Goal: Task Accomplishment & Management: Complete application form

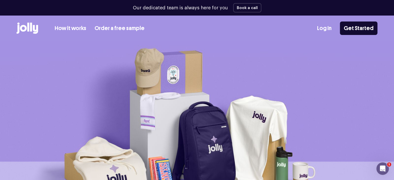
click at [327, 25] on link "Log In" at bounding box center [324, 28] width 14 height 9
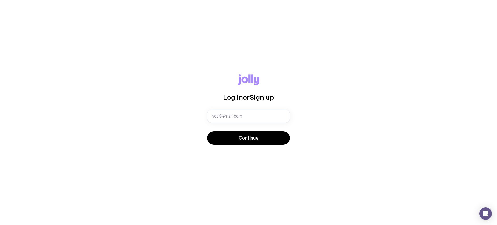
click at [253, 116] on input "text" at bounding box center [248, 115] width 83 height 13
type input "[EMAIL_ADDRESS][DOMAIN_NAME]"
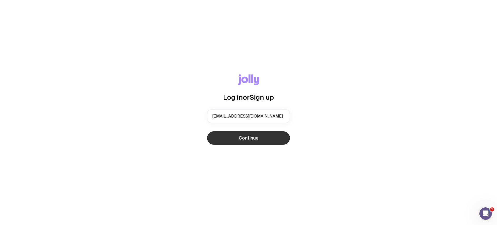
click at [259, 137] on button "Continue" at bounding box center [248, 137] width 83 height 13
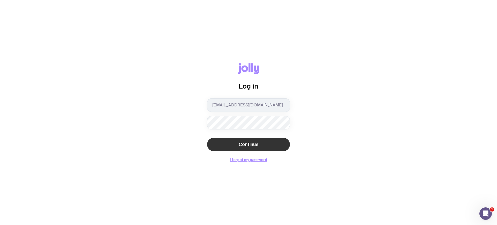
click at [232, 141] on button "Continue" at bounding box center [248, 144] width 83 height 13
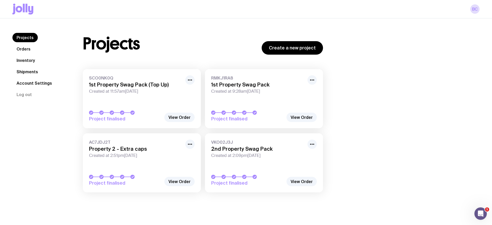
click at [20, 57] on link "Inventory" at bounding box center [25, 60] width 27 height 9
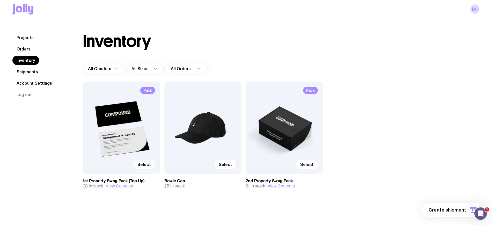
click at [141, 165] on span "Select" at bounding box center [143, 164] width 13 height 5
click at [0, 0] on input "Select" at bounding box center [0, 0] width 0 height 0
click at [140, 163] on span "Selected" at bounding box center [141, 164] width 19 height 5
click at [0, 0] on input "Selected" at bounding box center [0, 0] width 0 height 0
click at [19, 69] on link "Shipments" at bounding box center [27, 71] width 30 height 9
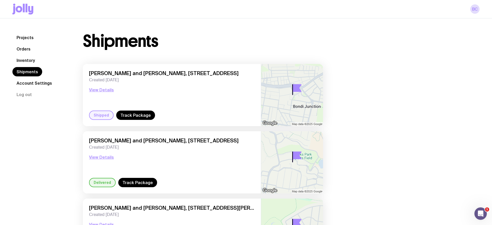
click at [21, 50] on link "Orders" at bounding box center [23, 48] width 22 height 9
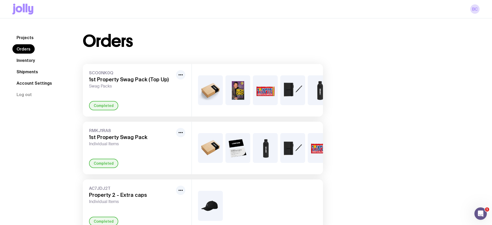
click at [26, 59] on link "Inventory" at bounding box center [25, 60] width 27 height 9
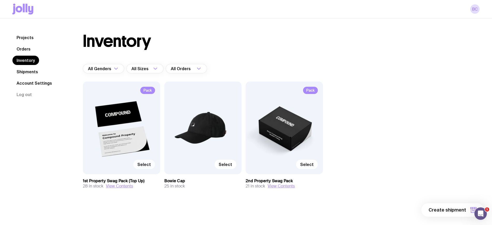
click at [144, 163] on span "Select" at bounding box center [143, 164] width 13 height 5
click at [0, 0] on input "Select" at bounding box center [0, 0] width 0 height 0
click at [463, 208] on span "1 item" at bounding box center [459, 210] width 13 height 6
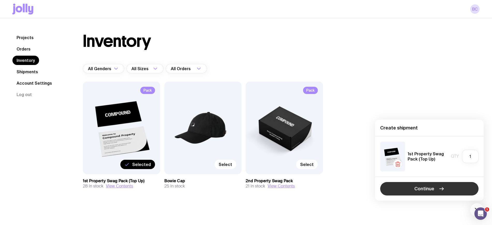
click at [431, 192] on button "Continue" at bounding box center [429, 188] width 98 height 13
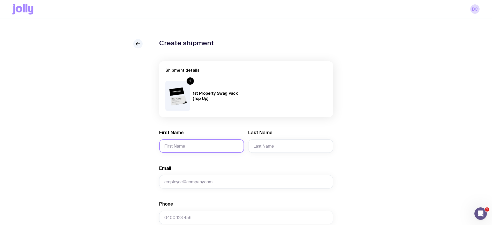
click at [180, 141] on input "First Name" at bounding box center [201, 145] width 85 height 13
type input "Lulu"
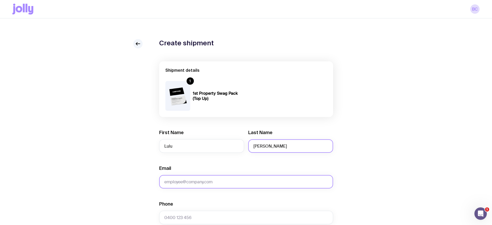
type input "[PERSON_NAME]"
click at [199, 184] on input "Email" at bounding box center [246, 181] width 174 height 13
paste input "[EMAIL_ADDRESS][DOMAIN_NAME]"
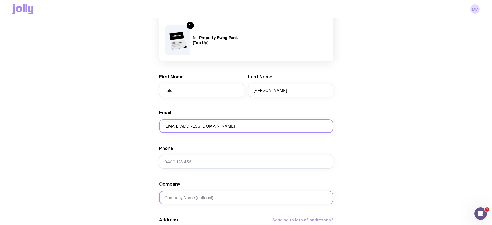
scroll to position [65, 0]
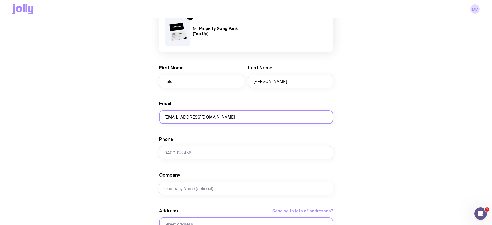
type input "[EMAIL_ADDRESS][DOMAIN_NAME]"
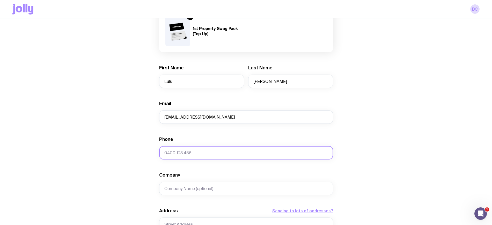
click at [196, 153] on input "Phone" at bounding box center [246, 152] width 174 height 13
paste input "0466 306 730"
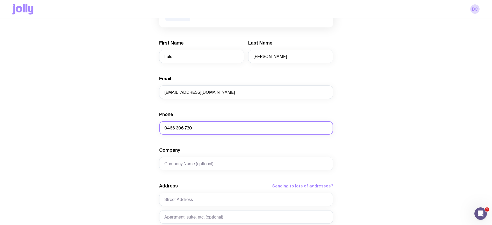
scroll to position [129, 0]
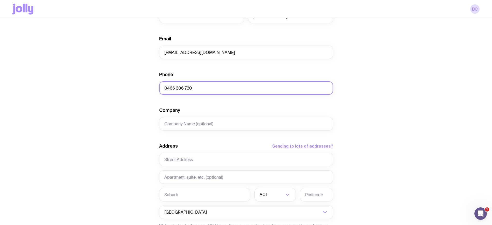
type input "0466 306 730"
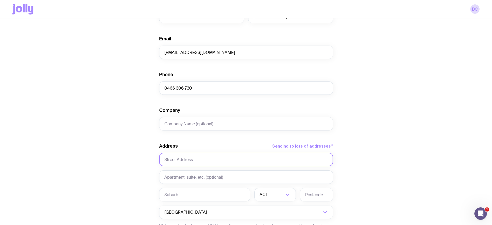
click at [184, 160] on input "text" at bounding box center [246, 159] width 174 height 13
paste input "18 Clissold Pde"
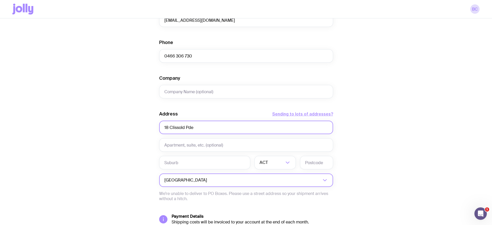
scroll to position [194, 0]
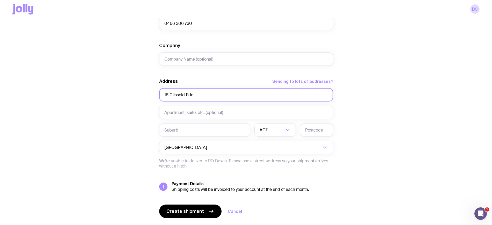
type input "18 Clissold Pde"
click at [184, 129] on input "text" at bounding box center [204, 129] width 91 height 13
paste input "Campsie"
type input "Campsie"
click at [262, 128] on div "ACT" at bounding box center [269, 129] width 30 height 13
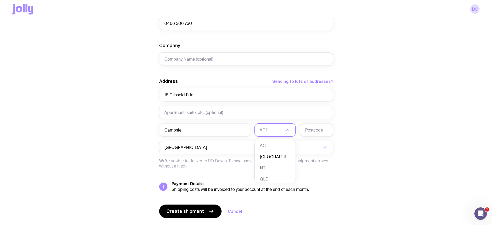
click at [270, 157] on li "[GEOGRAPHIC_DATA]" at bounding box center [275, 156] width 41 height 11
click at [325, 131] on input "text" at bounding box center [316, 129] width 33 height 13
type input "2194"
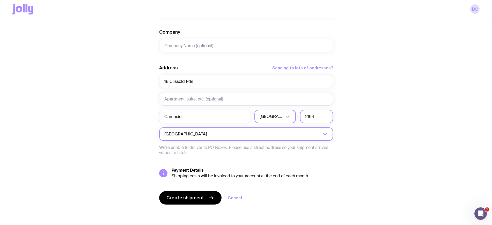
scroll to position [208, 0]
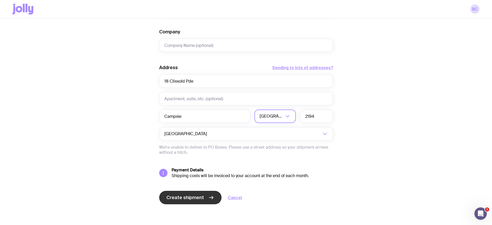
click at [208, 197] on icon "submit" at bounding box center [211, 197] width 6 height 6
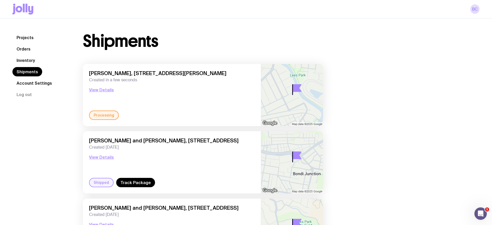
click at [29, 60] on link "Inventory" at bounding box center [25, 60] width 27 height 9
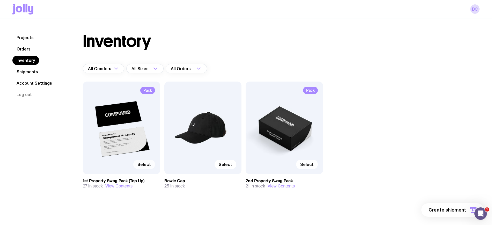
drag, startPoint x: 142, startPoint y: 163, endPoint x: 138, endPoint y: 163, distance: 3.9
click at [138, 163] on span "Select" at bounding box center [143, 164] width 13 height 5
click at [0, 0] on input "Select" at bounding box center [0, 0] width 0 height 0
click at [464, 209] on span "1 item" at bounding box center [459, 210] width 13 height 6
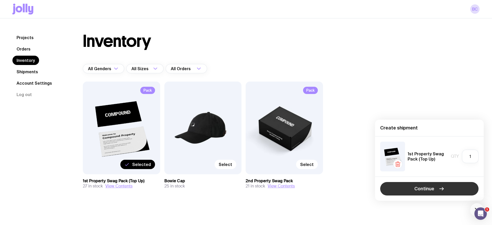
click at [421, 187] on span "Continue" at bounding box center [424, 189] width 20 height 6
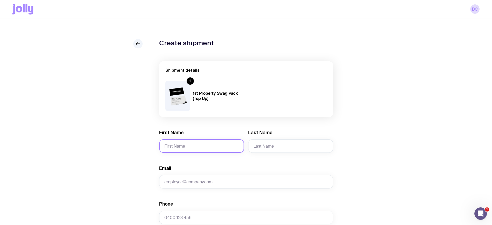
click at [216, 146] on input "First Name" at bounding box center [201, 145] width 85 height 13
type input "[PERSON_NAME]"
type input "t"
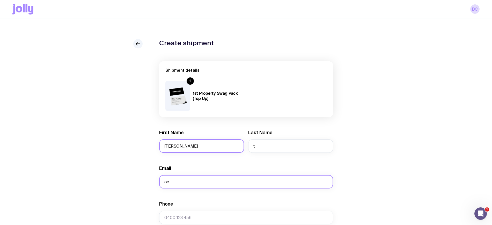
type input "o"
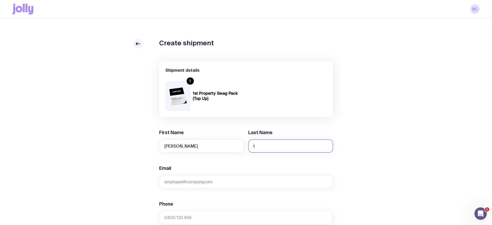
click at [268, 148] on input "t" at bounding box center [290, 145] width 85 height 13
type input "Tocigl"
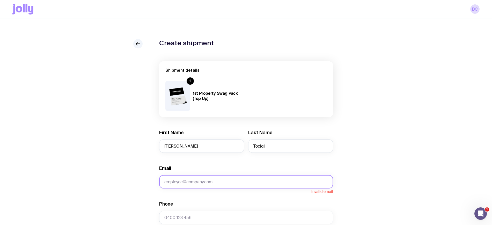
paste input "[EMAIL_ADDRESS][DOMAIN_NAME]"
type input "[EMAIL_ADDRESS][DOMAIN_NAME]"
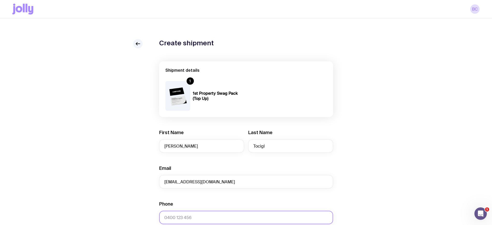
click at [175, 215] on input "Phone" at bounding box center [246, 217] width 174 height 13
paste input "0450356001"
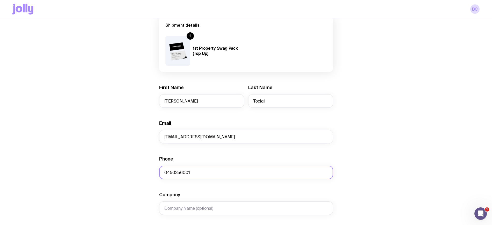
scroll to position [97, 0]
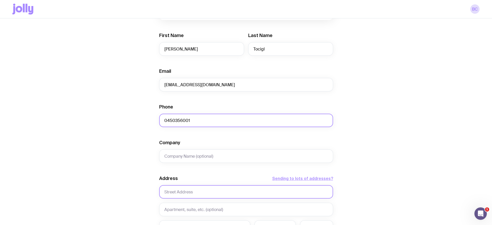
type input "0450356001"
click at [188, 188] on input "text" at bounding box center [246, 191] width 174 height 13
paste input "[STREET_ADDRESS][PERSON_NAME]"
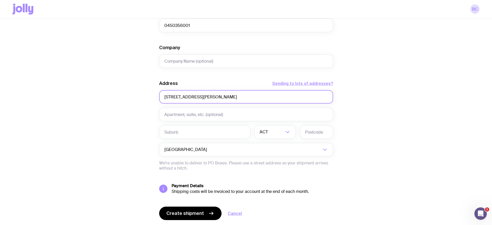
scroll to position [194, 0]
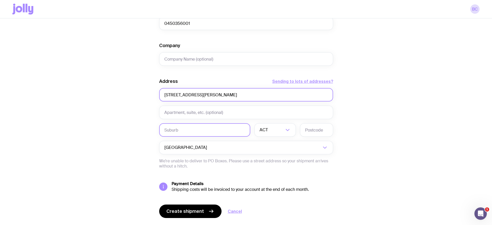
type input "[STREET_ADDRESS][PERSON_NAME]"
click at [208, 133] on input "text" at bounding box center [204, 129] width 91 height 13
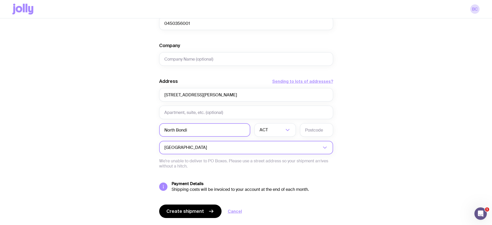
type input "North Bondi"
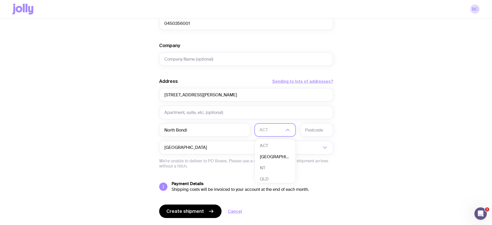
click at [266, 155] on li "[GEOGRAPHIC_DATA]" at bounding box center [275, 156] width 41 height 11
click at [320, 130] on input "text" at bounding box center [316, 129] width 33 height 13
type input "2026"
click at [122, 116] on div "Create shipment Shipment details 1 1st Property Swag Pack (Top Up) First Name […" at bounding box center [245, 42] width 467 height 394
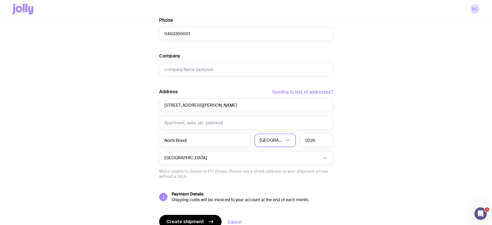
scroll to position [208, 0]
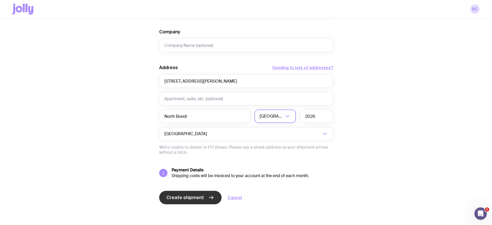
click at [200, 196] on span "Create shipment" at bounding box center [185, 197] width 38 height 6
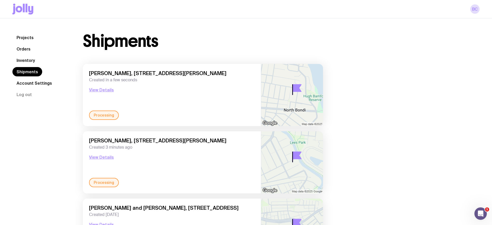
click at [22, 49] on link "Orders" at bounding box center [23, 48] width 22 height 9
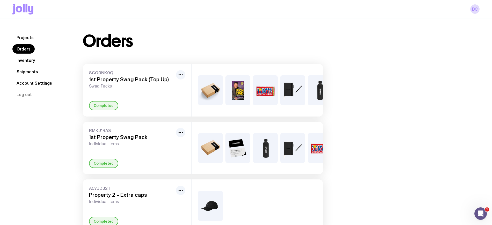
click at [22, 58] on link "Inventory" at bounding box center [25, 60] width 27 height 9
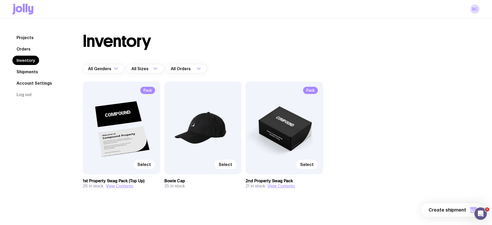
click at [148, 164] on span "Select" at bounding box center [143, 164] width 13 height 5
click at [0, 0] on input "Select" at bounding box center [0, 0] width 0 height 0
click at [460, 210] on span "1 item" at bounding box center [459, 210] width 13 height 6
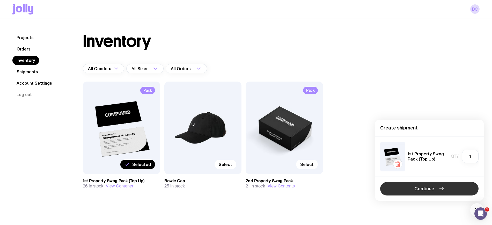
click at [431, 194] on button "Continue" at bounding box center [429, 188] width 98 height 13
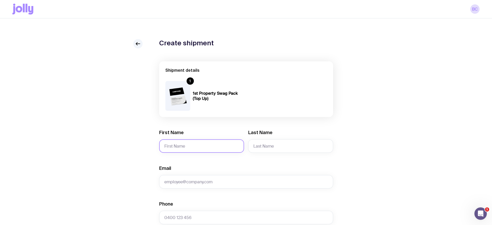
click at [186, 148] on input "First Name" at bounding box center [201, 145] width 85 height 13
type input "Nikhil"
type input "Verma"
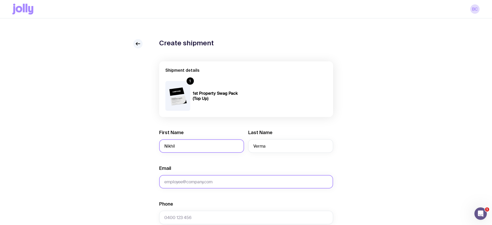
paste input "[EMAIL_ADDRESS][DOMAIN_NAME]"
type input "[EMAIL_ADDRESS][DOMAIN_NAME]"
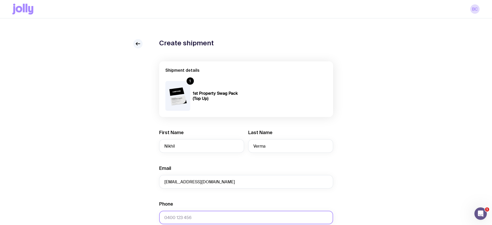
click at [201, 219] on input "Phone" at bounding box center [246, 217] width 174 height 13
paste input "0425411159"
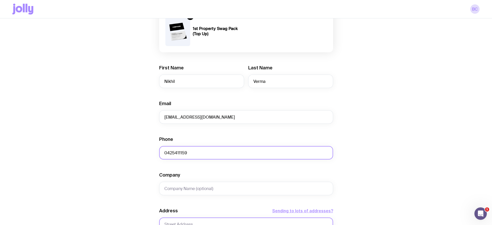
type input "0425411159"
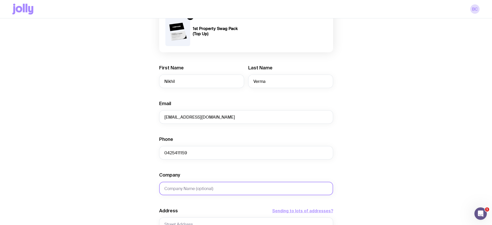
click at [188, 188] on input "Company" at bounding box center [246, 188] width 174 height 13
paste input "[STREET_ADDRESS]"
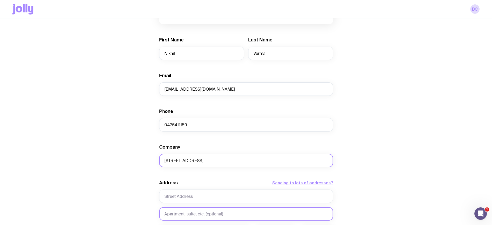
scroll to position [129, 0]
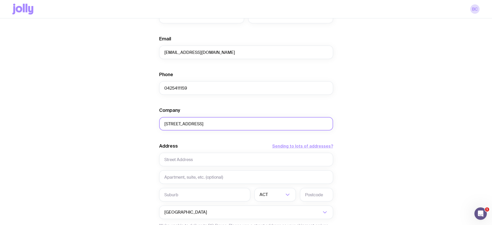
type input "[STREET_ADDRESS]"
drag, startPoint x: 229, startPoint y: 120, endPoint x: 160, endPoint y: 120, distance: 68.8
click at [160, 120] on input "[STREET_ADDRESS]" at bounding box center [246, 123] width 174 height 13
click at [177, 156] on input "text" at bounding box center [246, 159] width 174 height 13
paste input "[STREET_ADDRESS]"
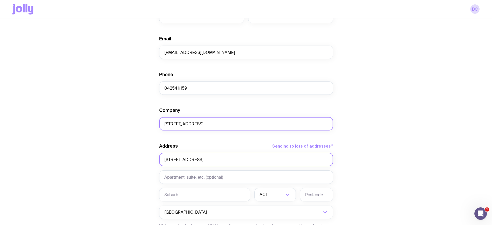
type input "[STREET_ADDRESS]"
drag, startPoint x: 228, startPoint y: 124, endPoint x: 158, endPoint y: 114, distance: 70.1
click at [158, 114] on div "Create shipment Shipment details 1 1st Property Swag Pack (Top Up) First Name N…" at bounding box center [245, 107] width 467 height 394
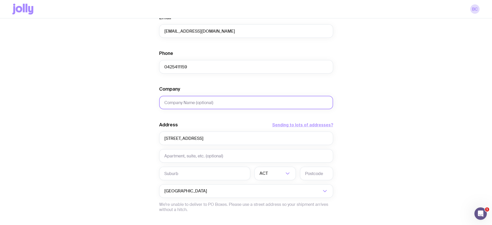
scroll to position [194, 0]
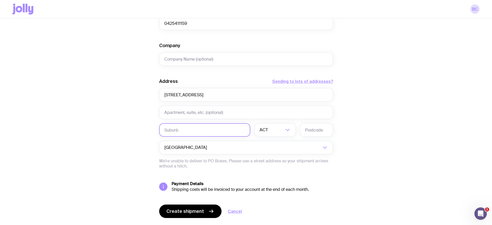
click at [189, 131] on input "text" at bounding box center [204, 129] width 91 height 13
paste input "Strathfield"
type input "Strathfield"
click at [274, 128] on input "Search for option" at bounding box center [272, 129] width 24 height 13
click at [269, 158] on li "[GEOGRAPHIC_DATA]" at bounding box center [275, 156] width 41 height 11
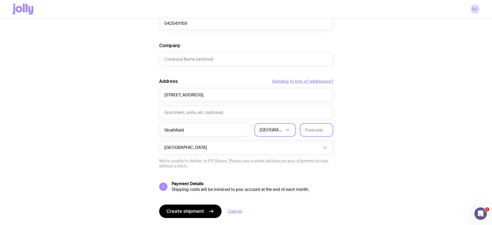
click at [319, 126] on input "text" at bounding box center [316, 129] width 33 height 13
click at [284, 133] on input "Search for option" at bounding box center [284, 129] width 0 height 13
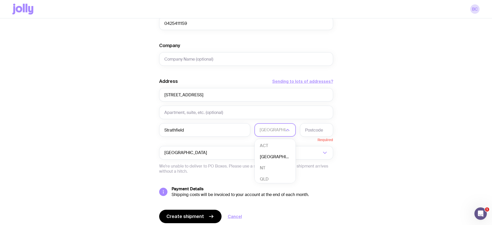
click at [277, 157] on li "[GEOGRAPHIC_DATA]" at bounding box center [275, 156] width 41 height 11
click at [313, 128] on input "text" at bounding box center [316, 129] width 33 height 13
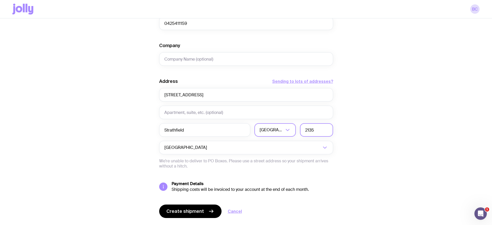
type input "2135"
click at [437, 187] on div "Create shipment Shipment details 1 1st Property Swag Pack (Top Up) First Name N…" at bounding box center [245, 42] width 467 height 394
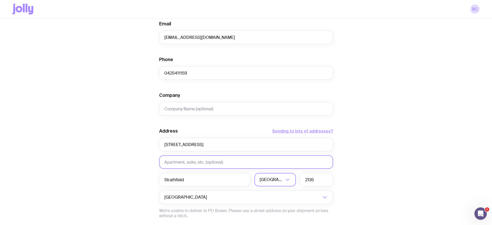
scroll to position [208, 0]
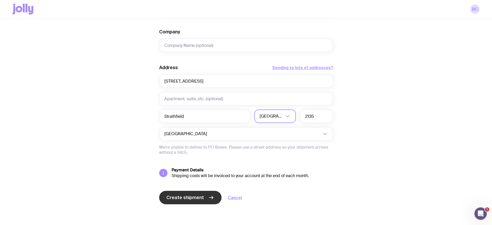
click at [208, 199] on icon "submit" at bounding box center [211, 197] width 6 height 6
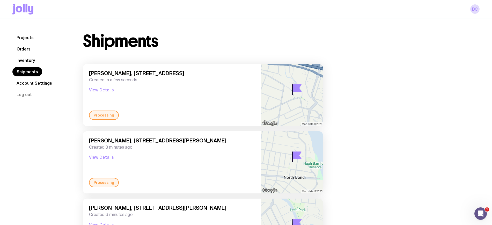
click at [19, 57] on link "Inventory" at bounding box center [25, 60] width 27 height 9
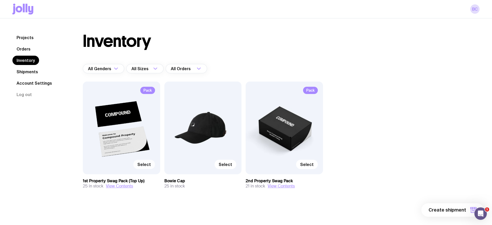
click at [147, 165] on span "Select" at bounding box center [143, 164] width 13 height 5
click at [0, 0] on input "Select" at bounding box center [0, 0] width 0 height 0
click at [463, 210] on span "1 item" at bounding box center [459, 210] width 13 height 6
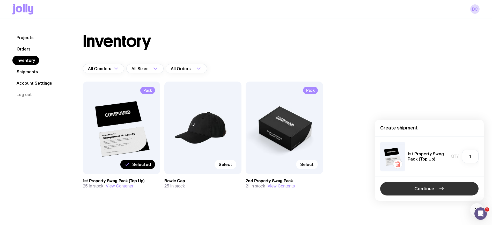
click at [410, 186] on button "Continue" at bounding box center [429, 188] width 98 height 13
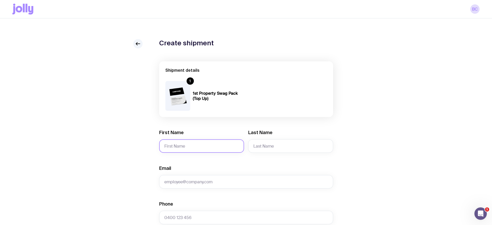
click at [182, 142] on input "First Name" at bounding box center [201, 145] width 85 height 13
type input "Peyton"
type input "[PERSON_NAME]"
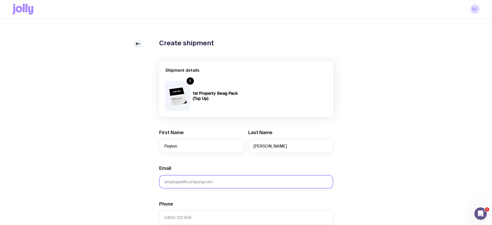
click at [206, 183] on input "Email" at bounding box center [246, 181] width 174 height 13
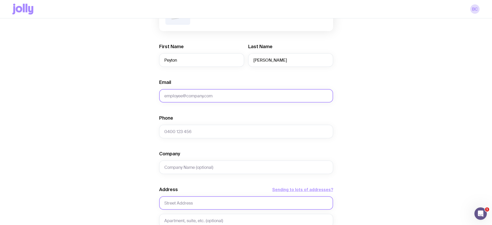
scroll to position [97, 0]
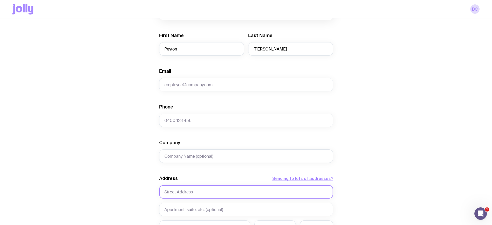
click at [189, 189] on input "text" at bounding box center [246, 191] width 174 height 13
paste input "L36, [STREET_ADDRESS]"
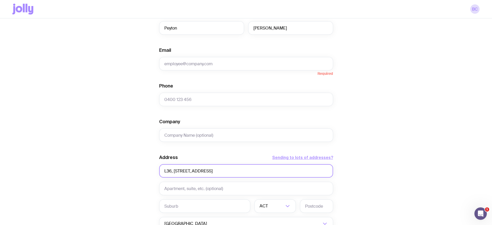
scroll to position [129, 0]
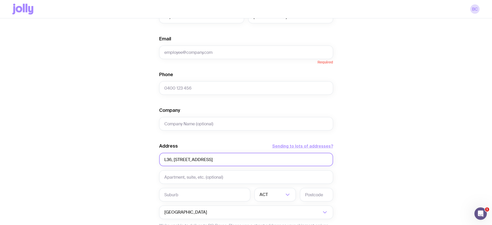
type input "L36, [STREET_ADDRESS]"
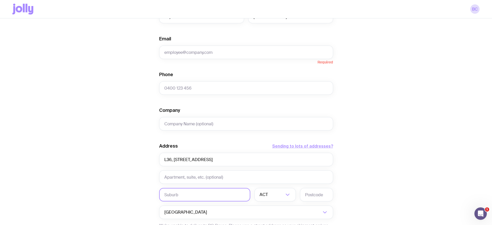
click at [200, 190] on input "text" at bounding box center [204, 194] width 91 height 13
type input "[GEOGRAPHIC_DATA]"
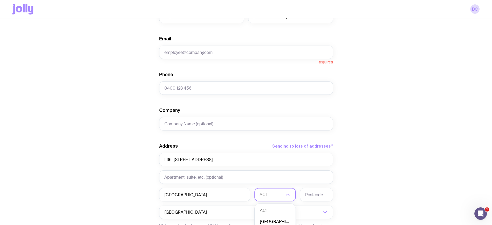
drag, startPoint x: 266, startPoint y: 222, endPoint x: 263, endPoint y: 222, distance: 2.9
click at [265, 222] on li "[GEOGRAPHIC_DATA]" at bounding box center [275, 221] width 41 height 11
click at [313, 193] on input "text" at bounding box center [316, 194] width 33 height 13
type input "2015"
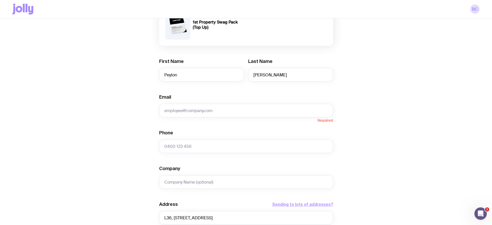
scroll to position [65, 0]
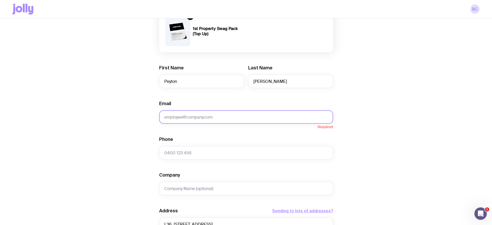
click at [234, 114] on input "Email" at bounding box center [246, 116] width 174 height 13
paste input "[EMAIL_ADDRESS][PERSON_NAME][DOMAIN_NAME]"
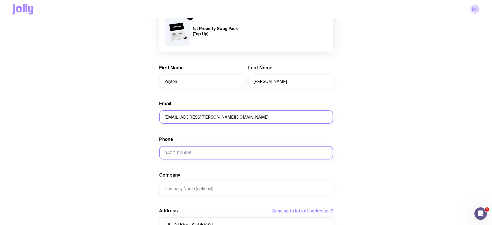
type input "[EMAIL_ADDRESS][PERSON_NAME][DOMAIN_NAME]"
click at [206, 149] on input "Phone" at bounding box center [246, 152] width 174 height 13
paste input "0409073900"
type input "0409073900"
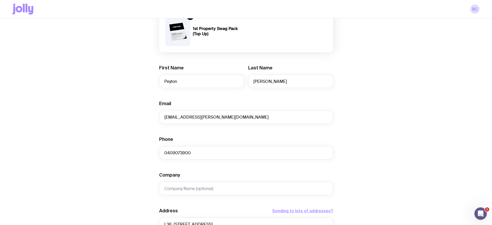
click at [388, 155] on div "Create shipment Shipment details 1 1st Property Swag Pack (Top Up) First Name […" at bounding box center [245, 171] width 467 height 394
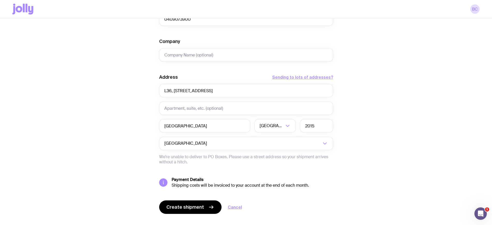
scroll to position [208, 0]
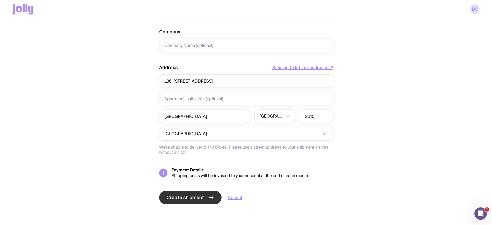
click at [208, 194] on icon "submit" at bounding box center [211, 197] width 6 height 6
